Goal: Task Accomplishment & Management: Use online tool/utility

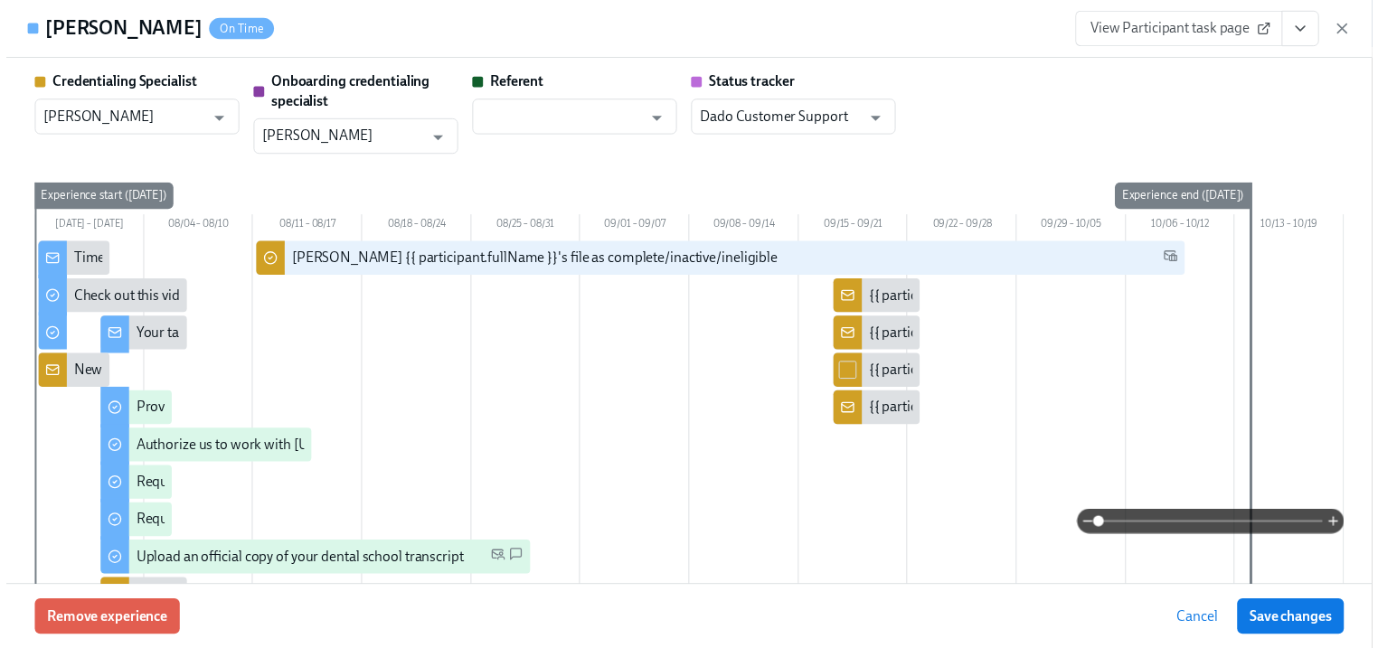
scroll to position [2478, 0]
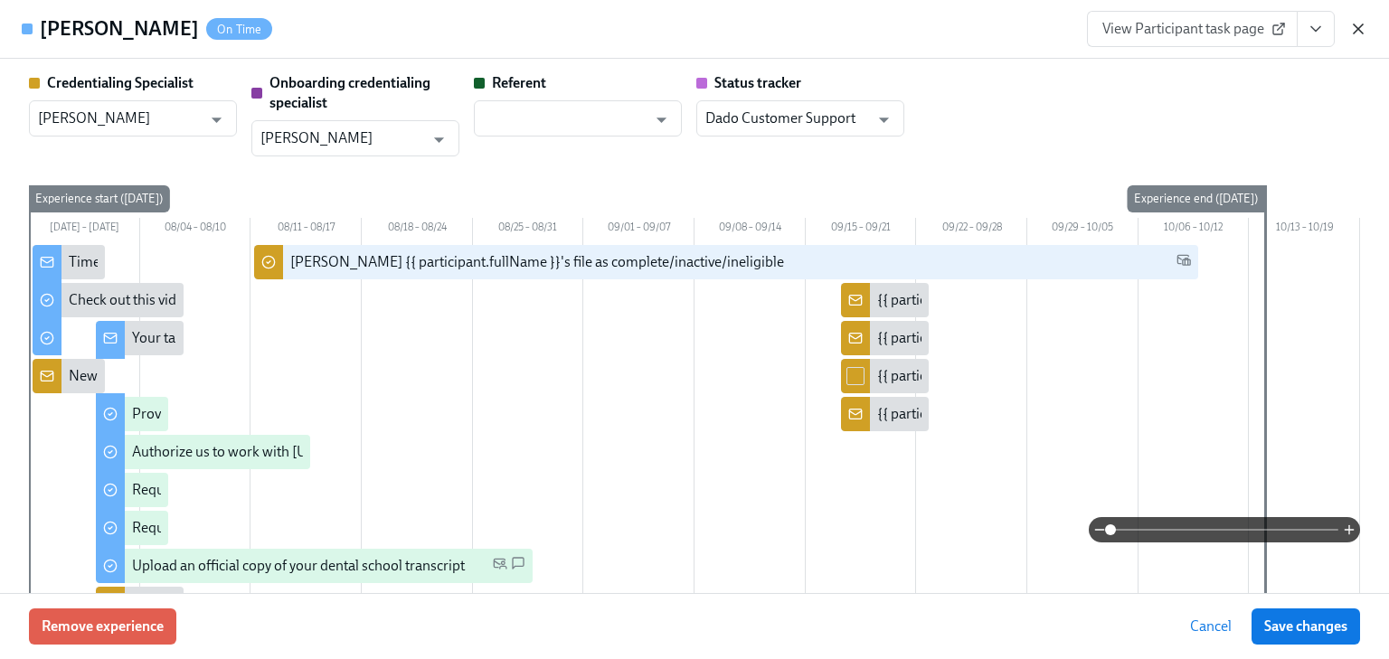
click at [1356, 26] on icon "button" at bounding box center [1358, 29] width 18 height 18
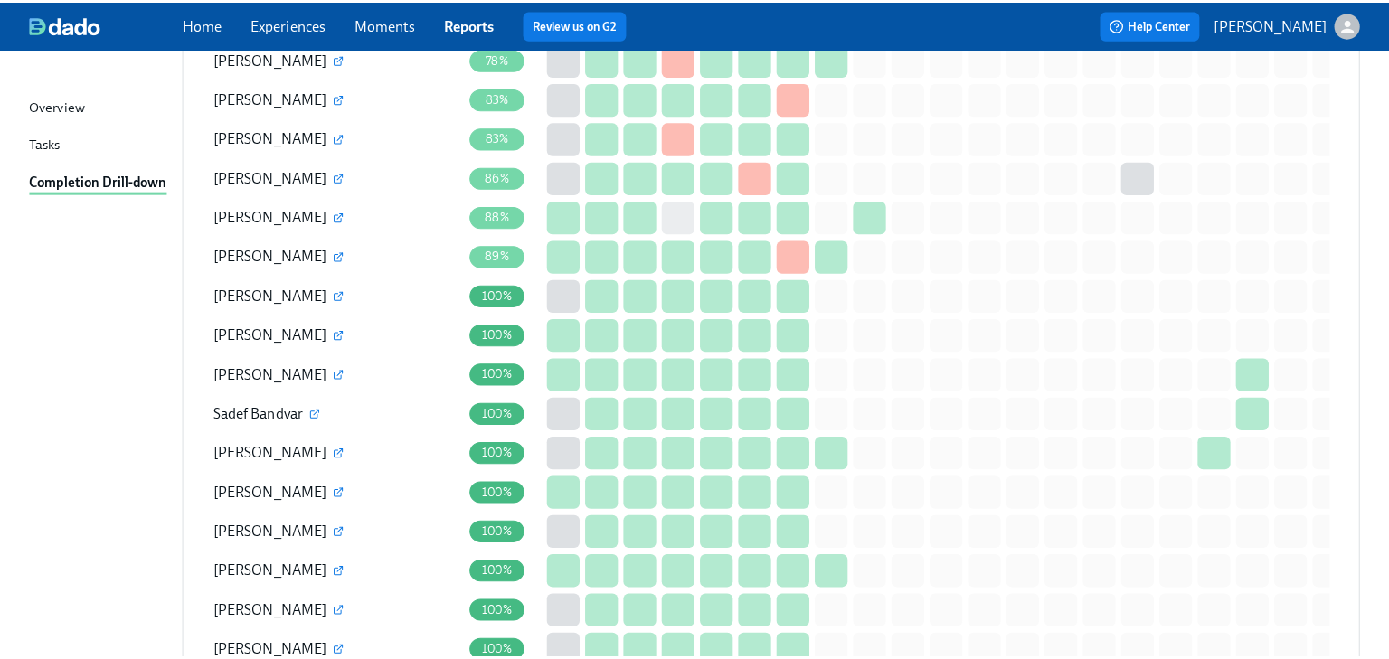
scroll to position [1610, 0]
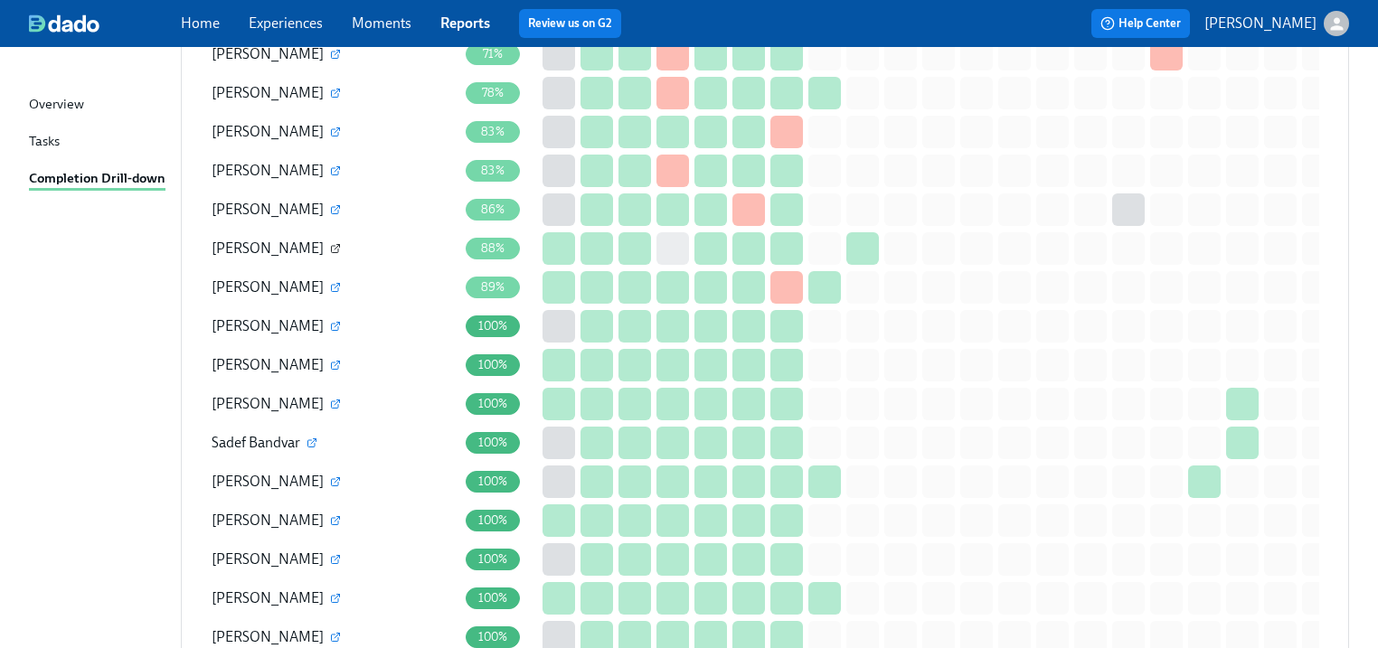
click at [330, 243] on icon "button" at bounding box center [335, 248] width 11 height 11
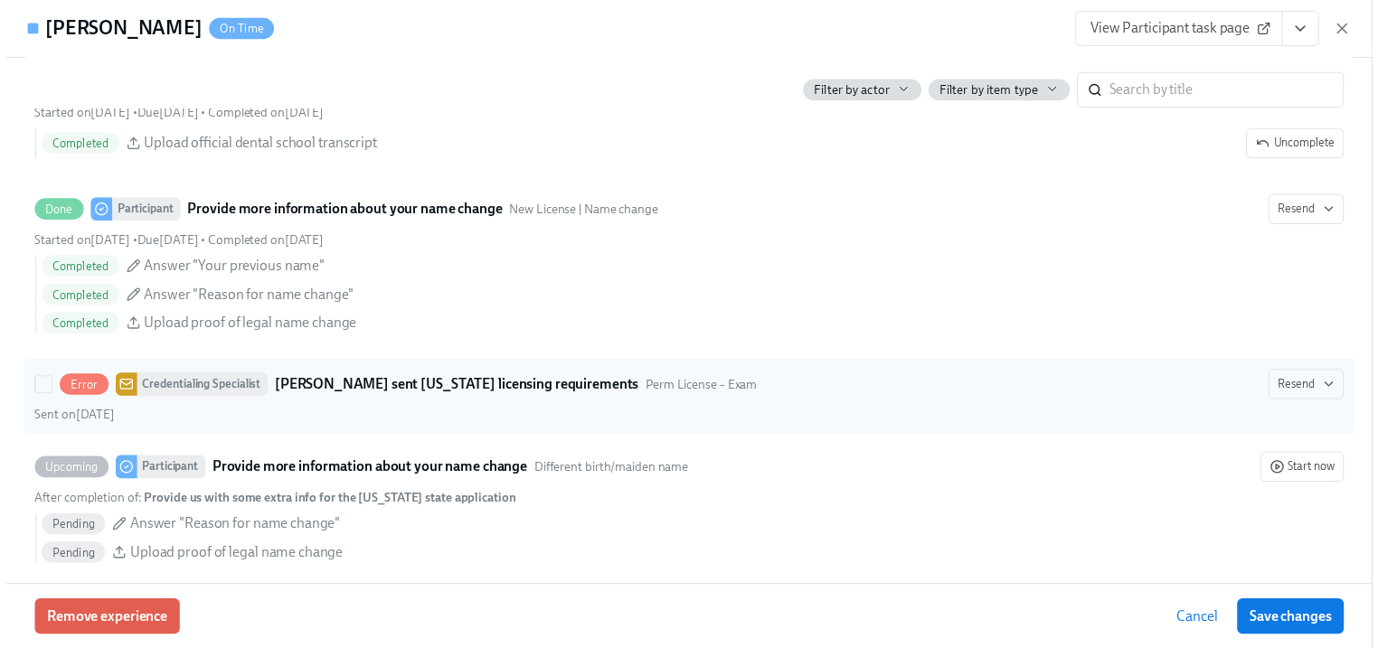
scroll to position [3399, 0]
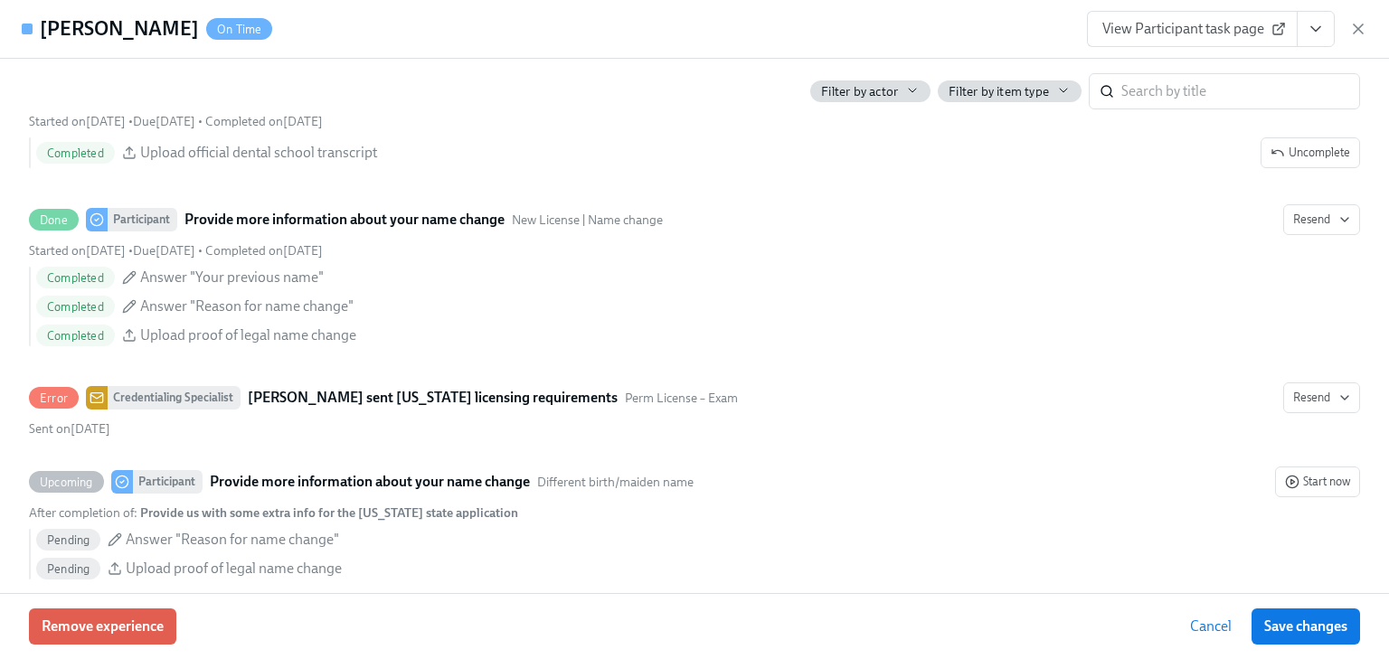
drag, startPoint x: 1363, startPoint y: 30, endPoint x: 1287, endPoint y: 51, distance: 78.7
click at [1363, 30] on icon "button" at bounding box center [1358, 29] width 18 height 18
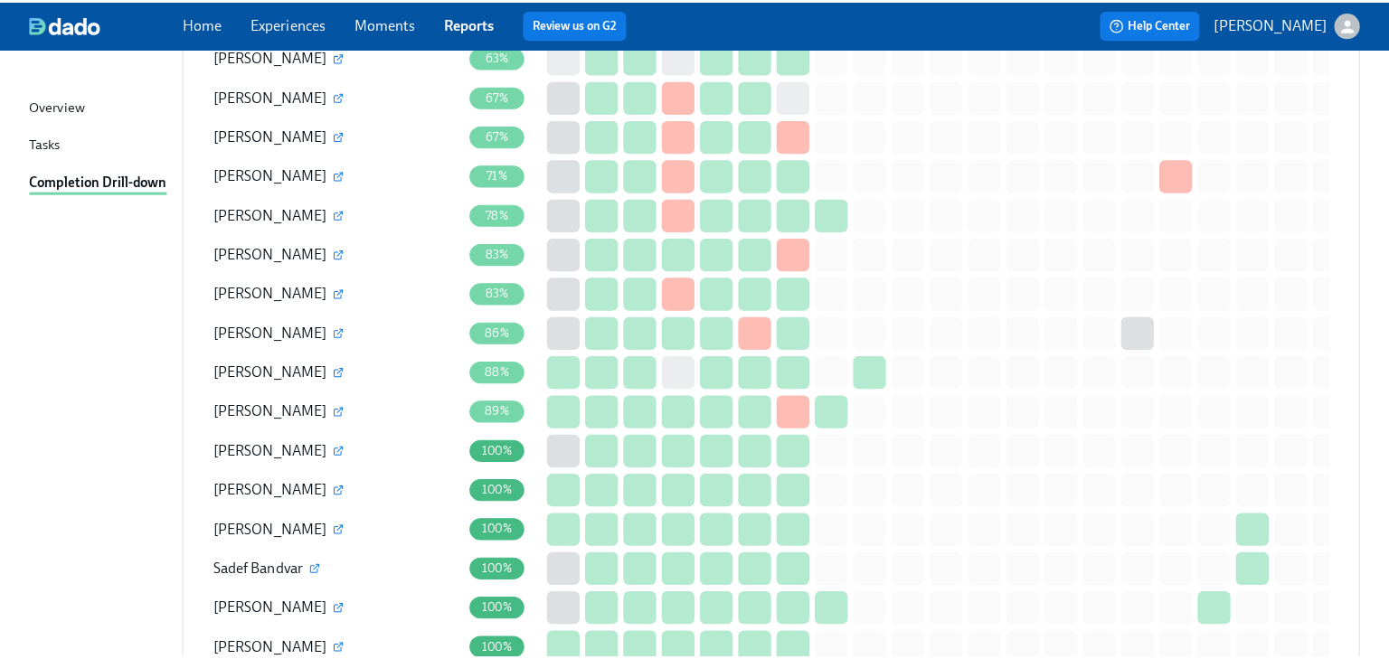
scroll to position [1465, 0]
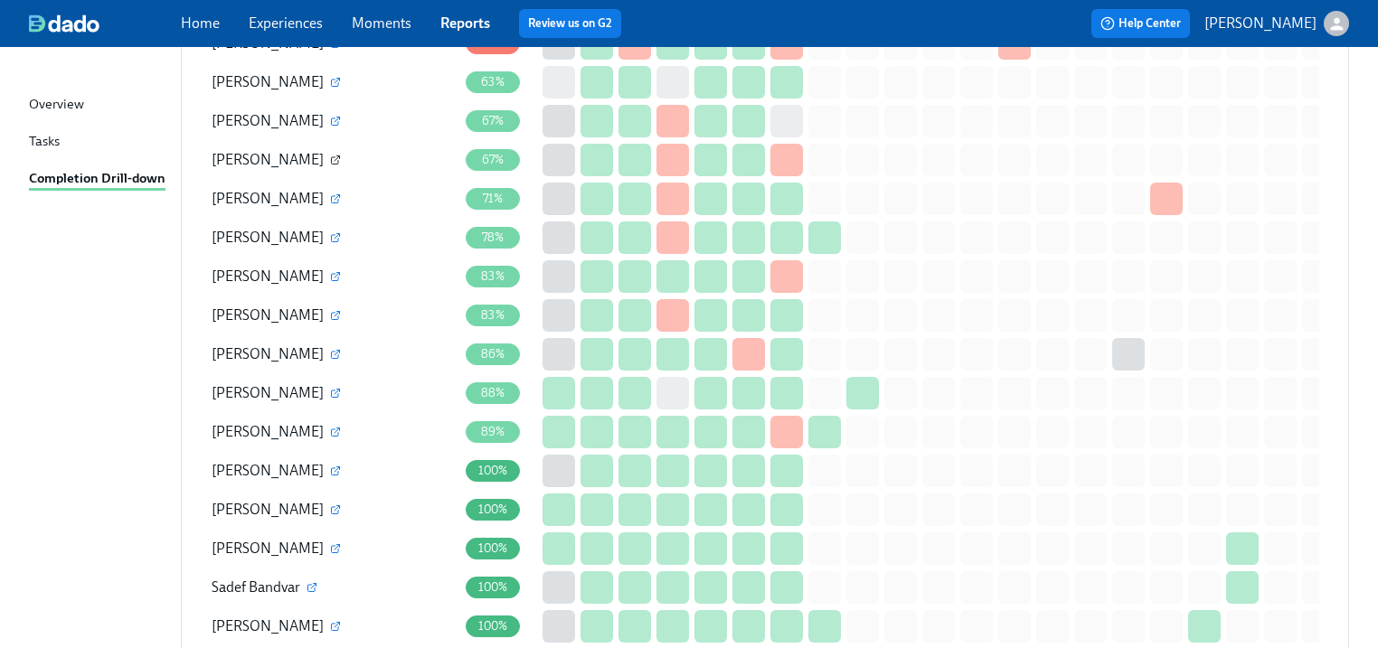
click at [332, 157] on icon "button" at bounding box center [335, 160] width 7 height 7
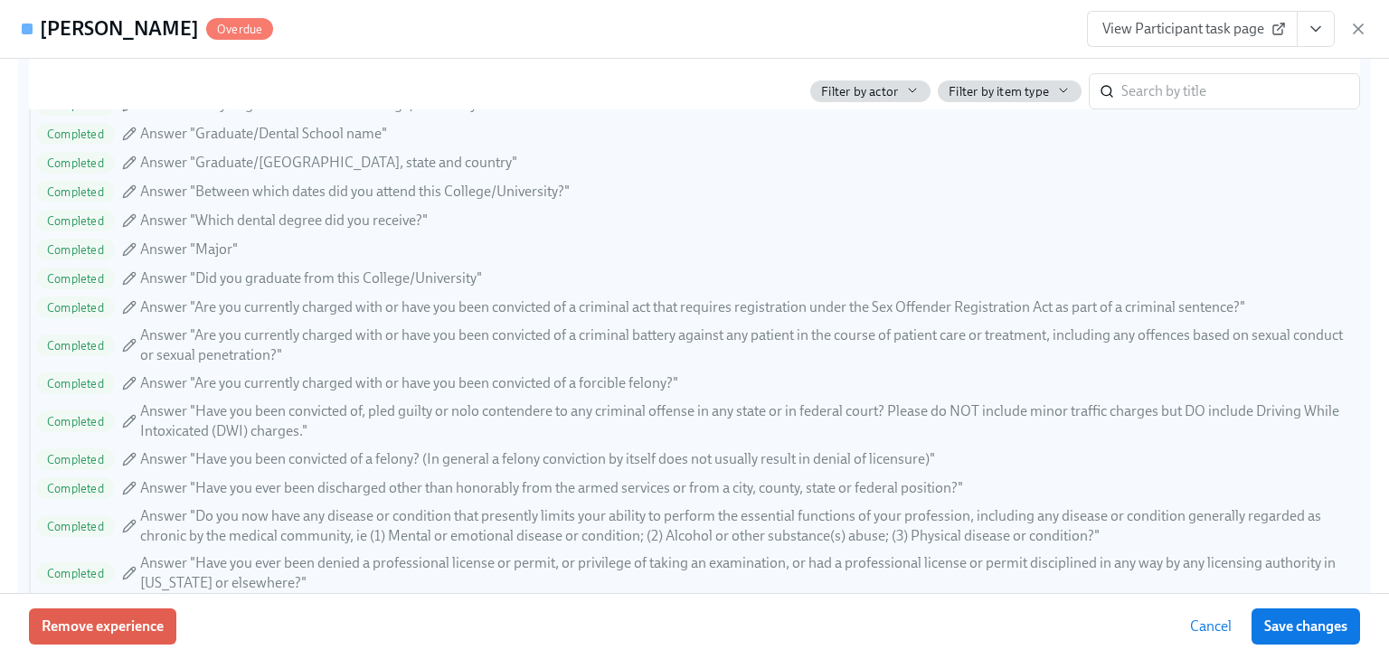
scroll to position [2531, 0]
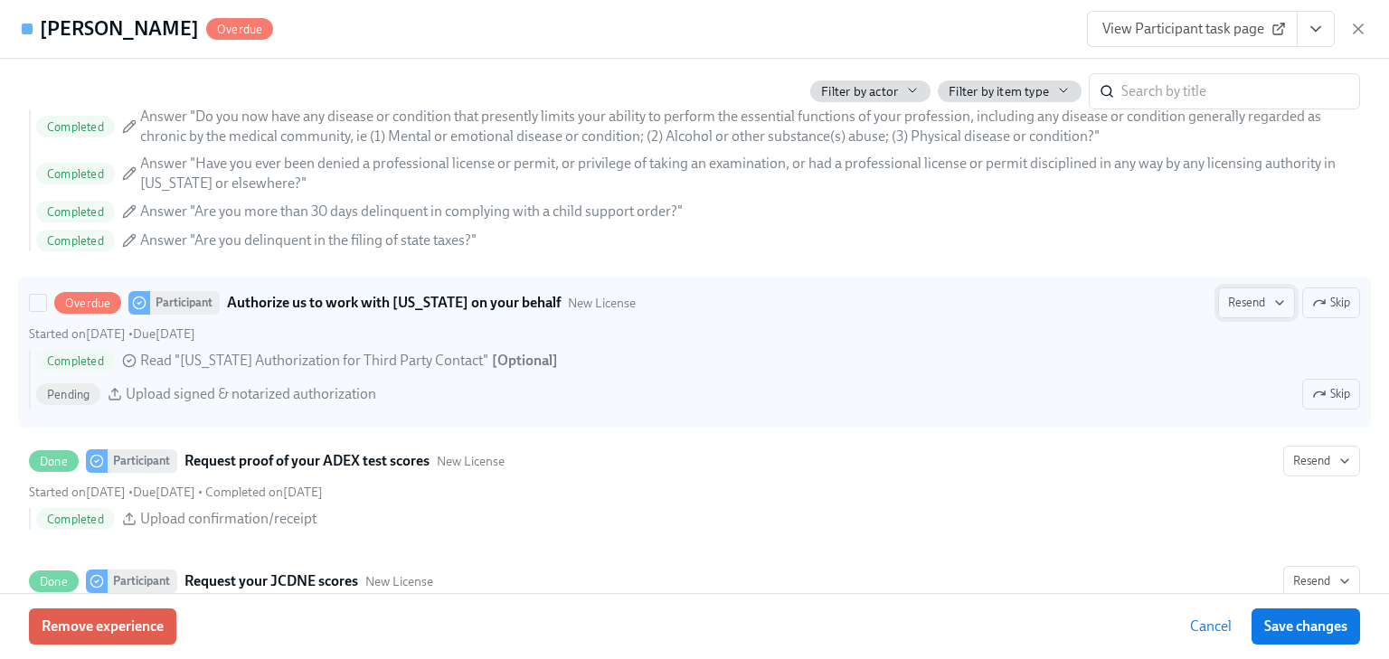
click at [1242, 298] on span "Resend" at bounding box center [1256, 303] width 57 height 18
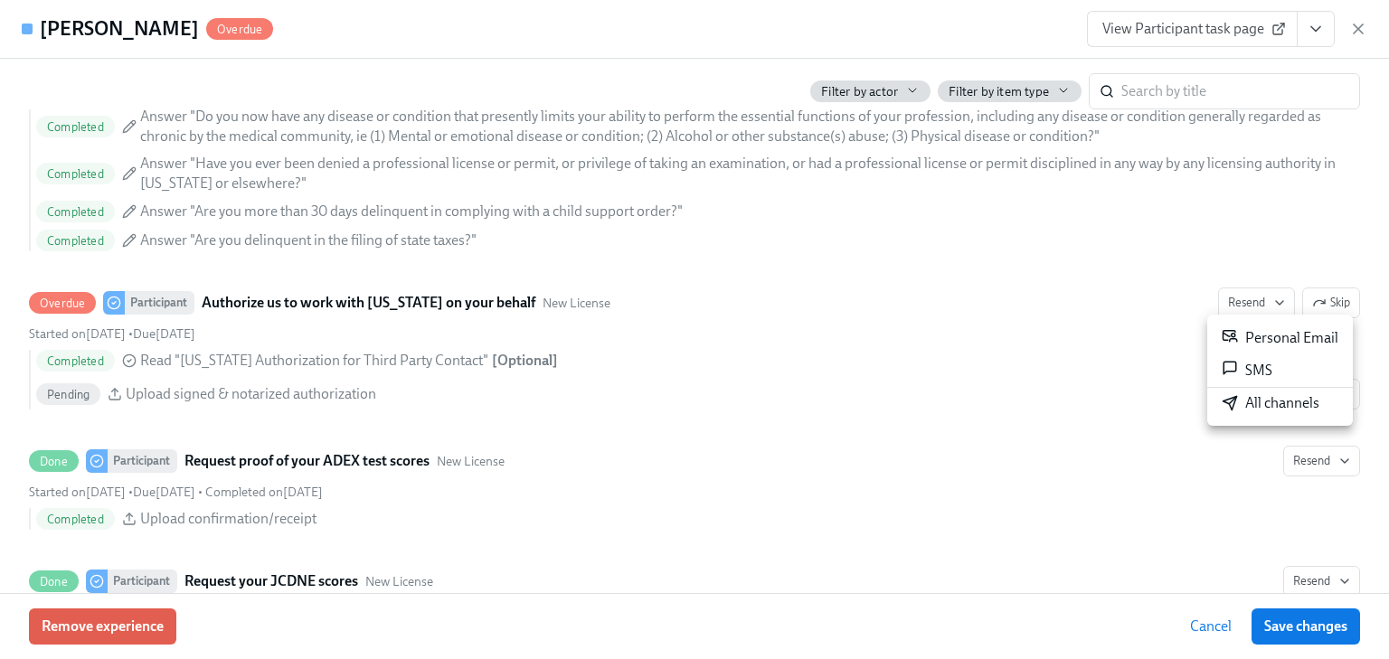
click at [1295, 336] on div "Personal Email" at bounding box center [1279, 338] width 117 height 22
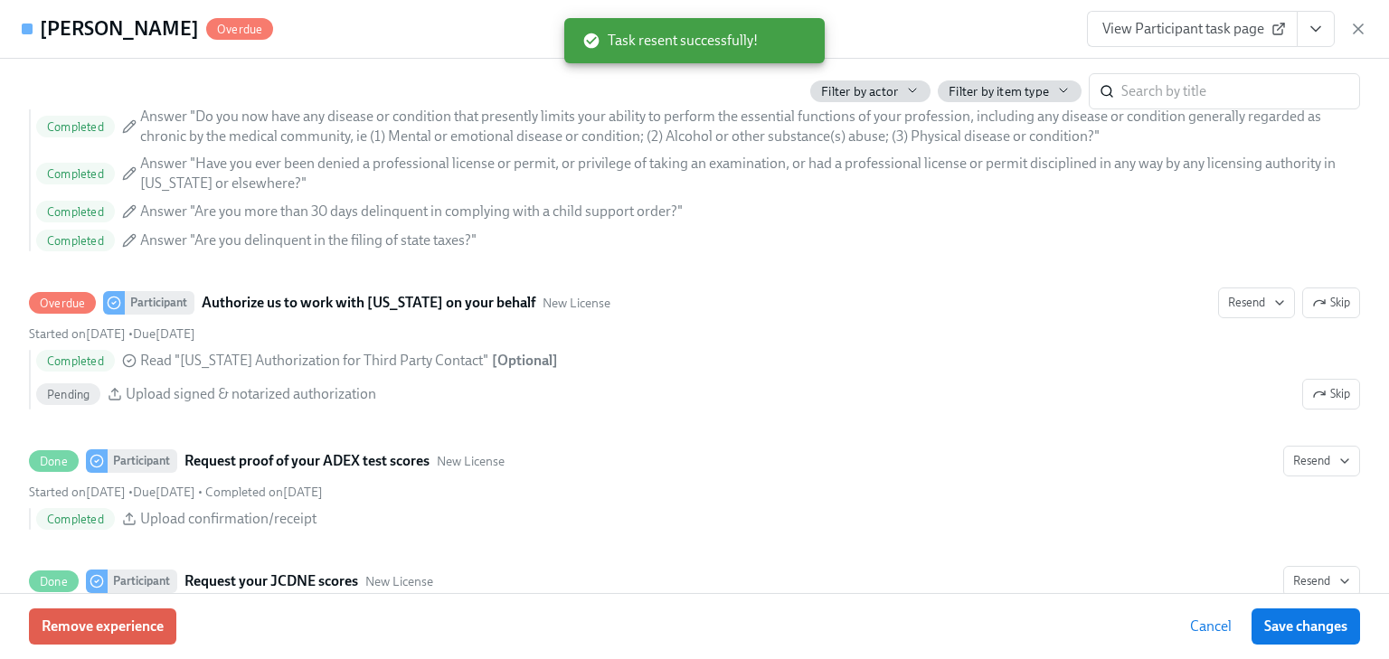
click at [1352, 25] on icon "button" at bounding box center [1358, 29] width 18 height 18
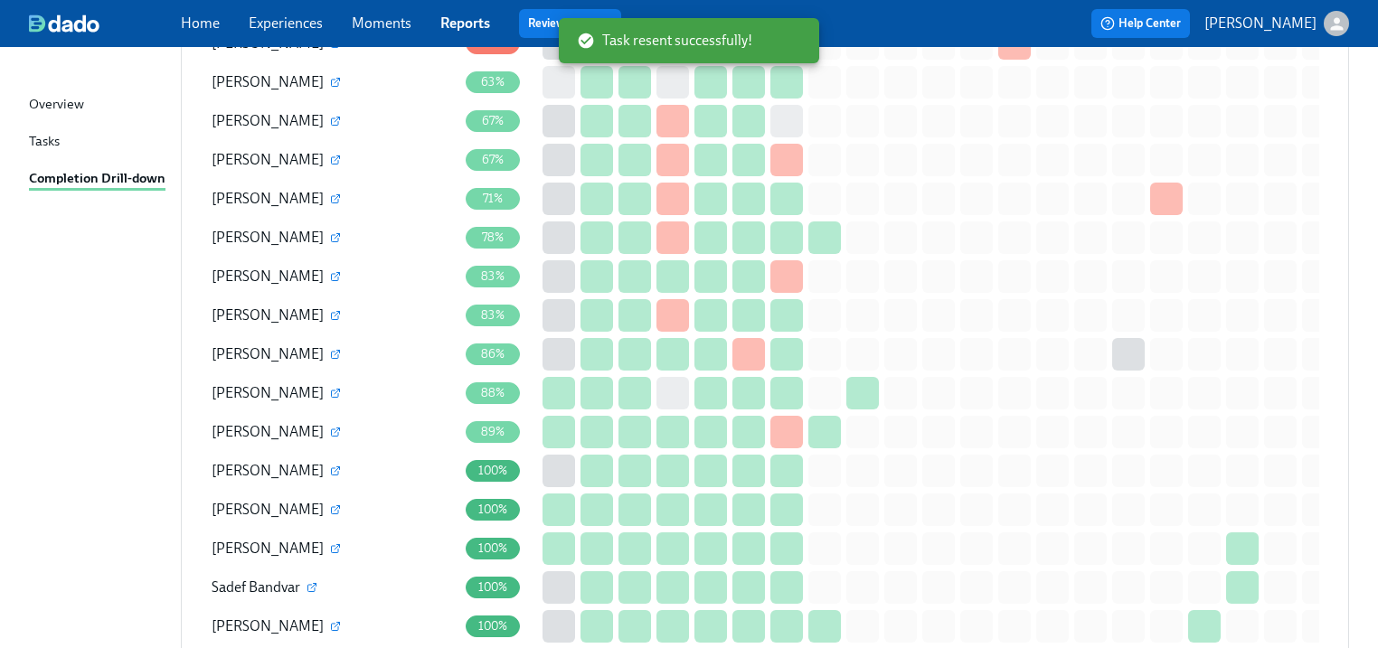
click at [324, 112] on span "[PERSON_NAME]" at bounding box center [268, 120] width 112 height 17
click at [341, 116] on icon "button" at bounding box center [335, 121] width 11 height 11
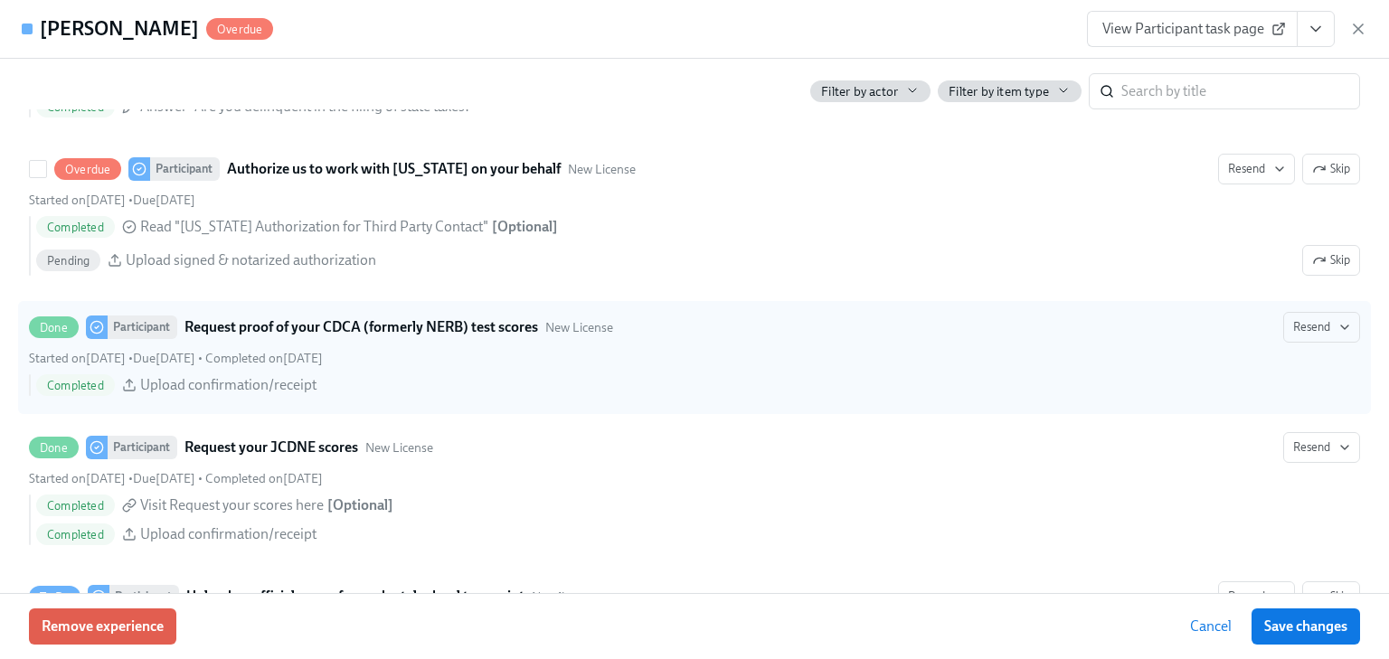
scroll to position [2676, 0]
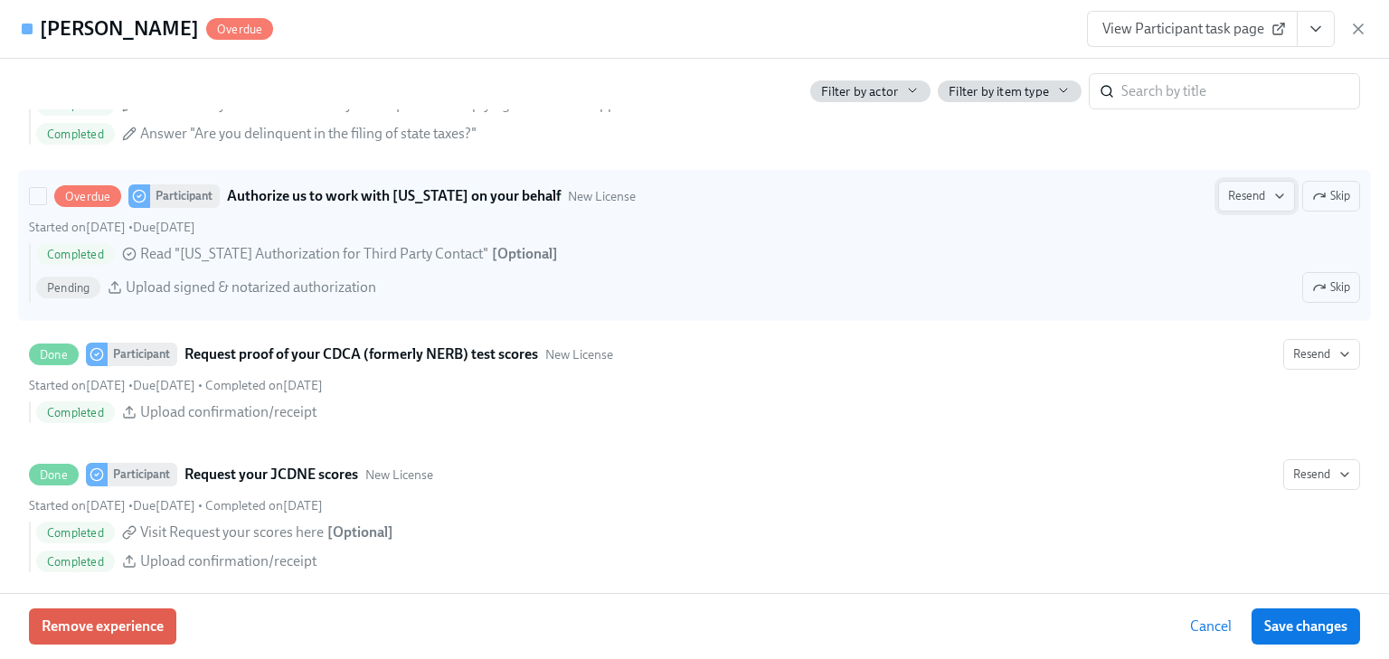
click at [1237, 197] on span "Resend" at bounding box center [1256, 196] width 57 height 18
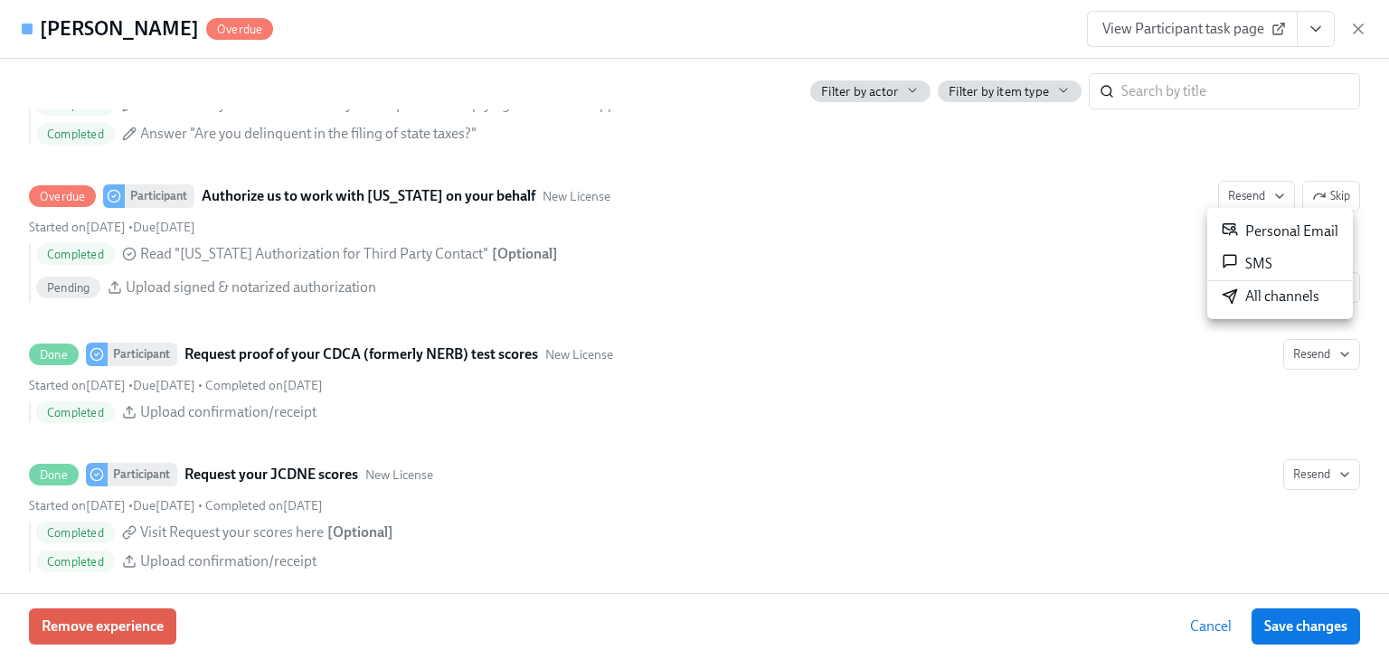
click at [1282, 236] on div "Personal Email" at bounding box center [1279, 232] width 117 height 22
